Goal: Task Accomplishment & Management: Use online tool/utility

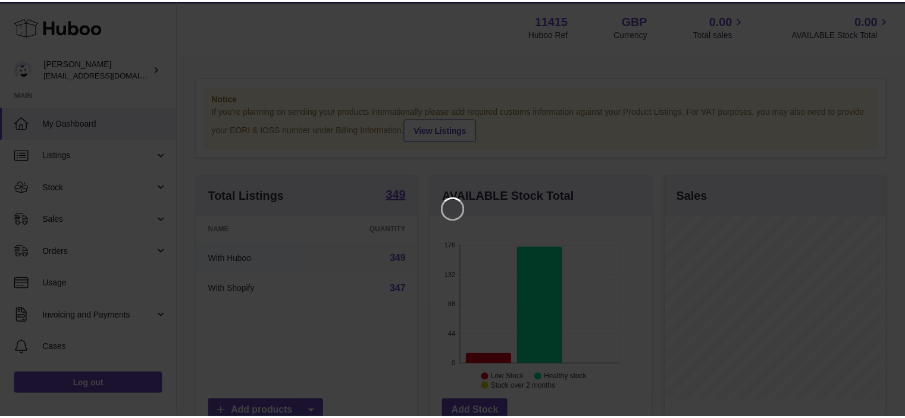
scroll to position [186, 223]
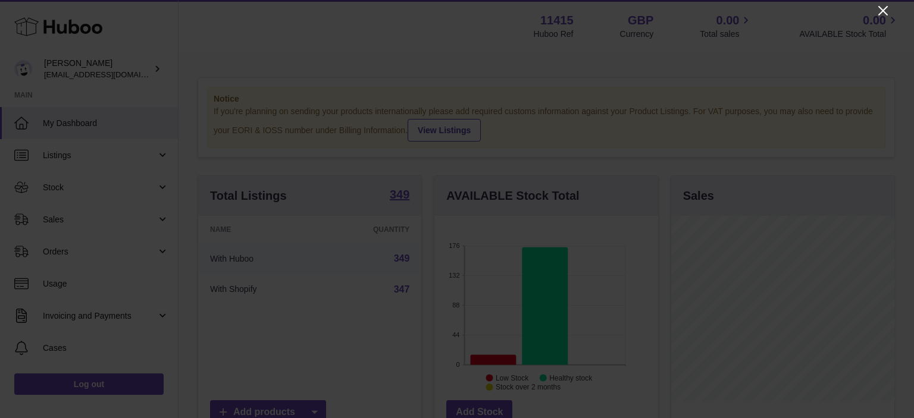
click at [883, 11] on icon "Close" at bounding box center [883, 11] width 10 height 10
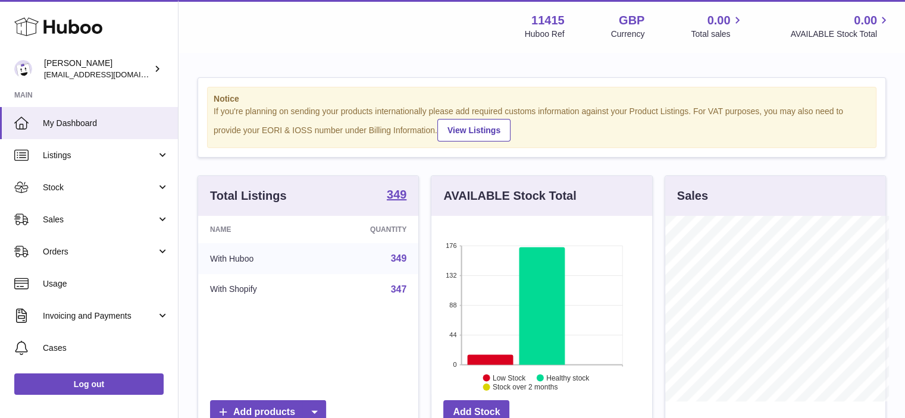
scroll to position [594742, 594707]
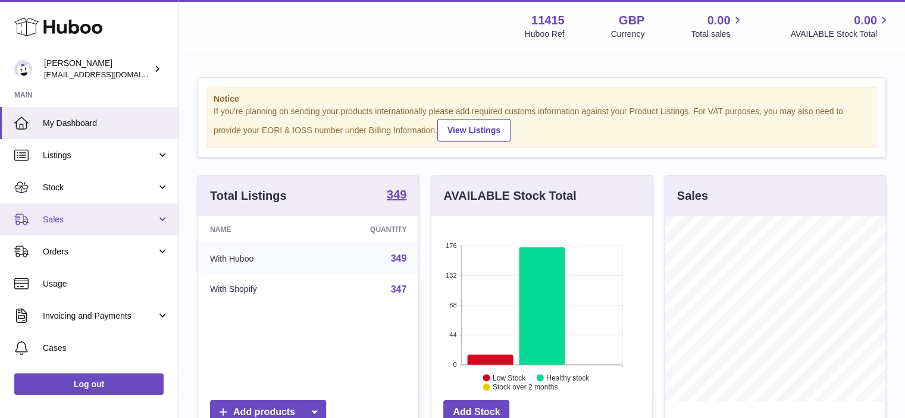
click at [161, 218] on link "Sales" at bounding box center [89, 219] width 178 height 32
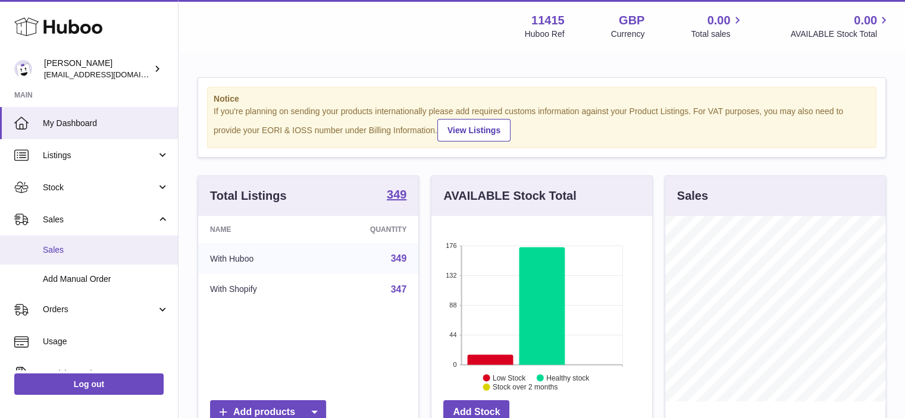
click at [61, 249] on span "Sales" at bounding box center [106, 250] width 126 height 11
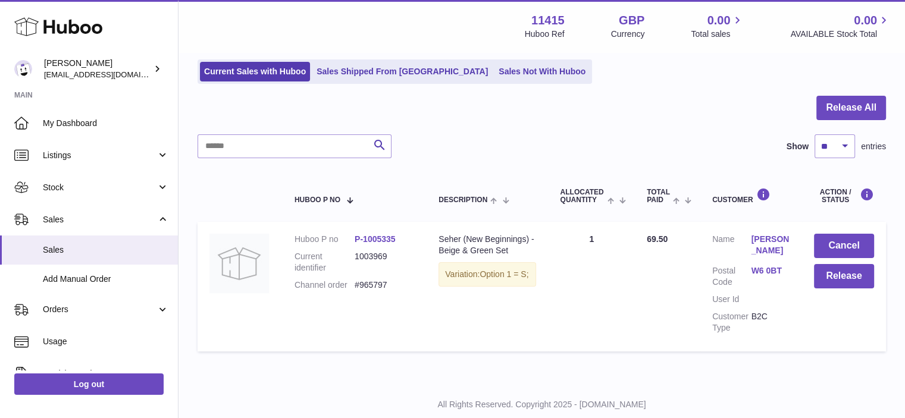
scroll to position [109, 0]
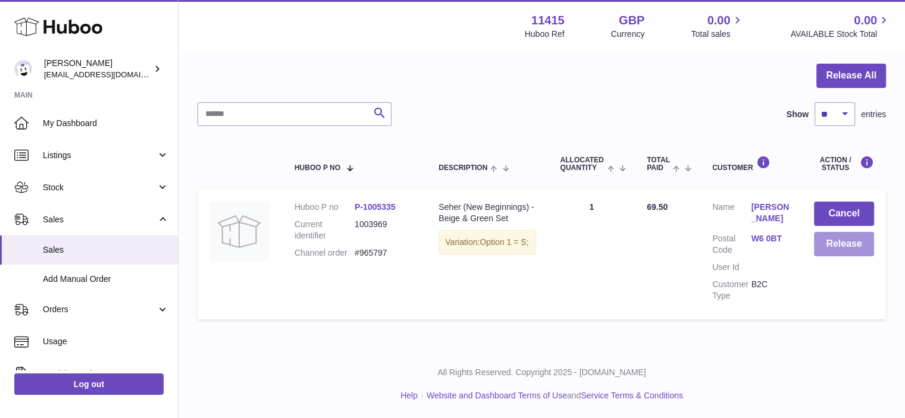
click at [827, 249] on button "Release" at bounding box center [844, 244] width 60 height 24
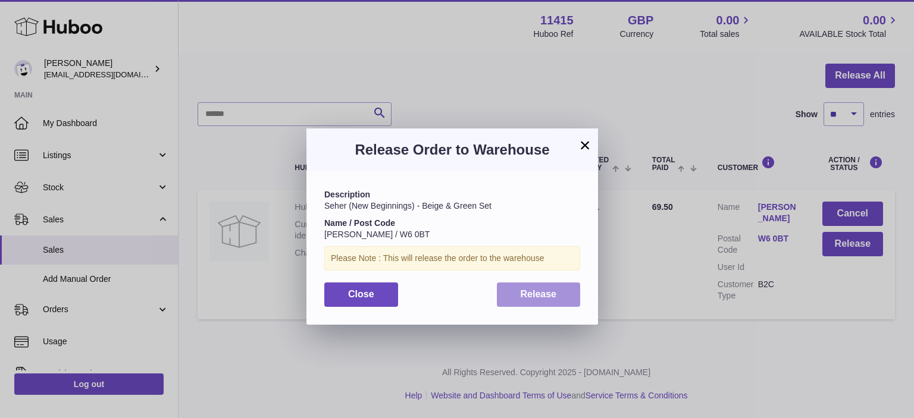
click at [537, 288] on button "Release" at bounding box center [539, 295] width 84 height 24
